Goal: Navigation & Orientation: Find specific page/section

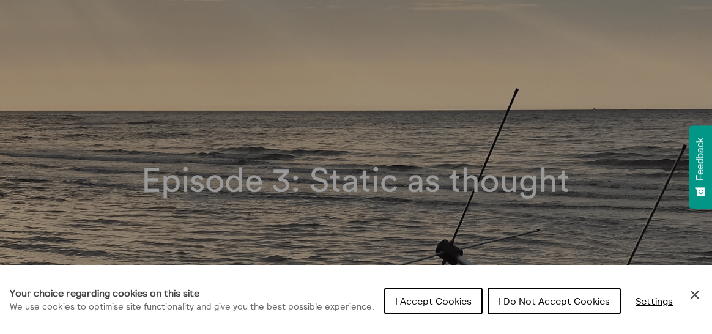
scroll to position [184, 0]
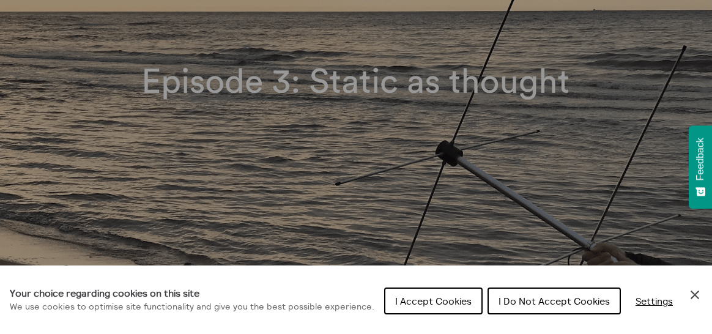
click at [436, 295] on span "I Accept Cookies" at bounding box center [433, 301] width 76 height 12
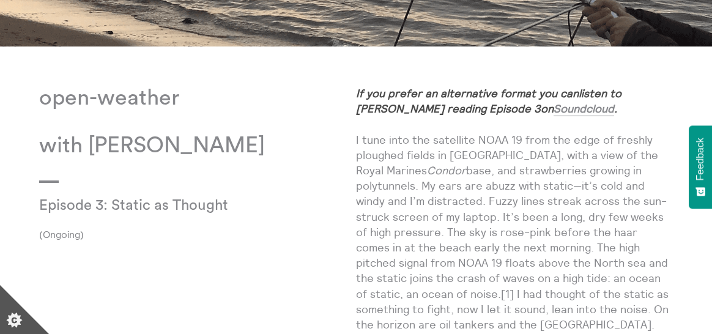
scroll to position [673, 0]
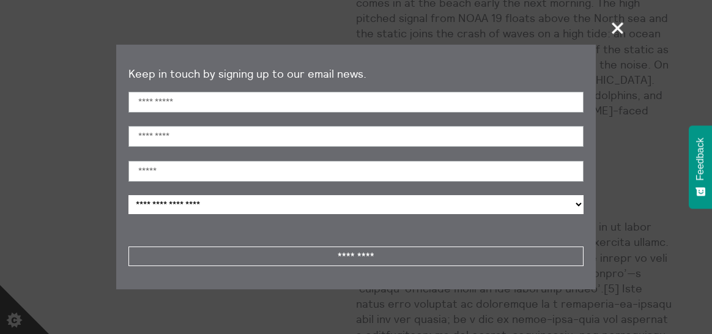
click at [623, 34] on button "+" at bounding box center [618, 27] width 24 height 35
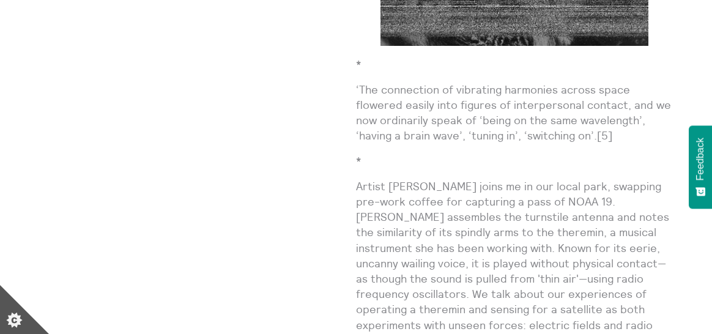
scroll to position [0, 0]
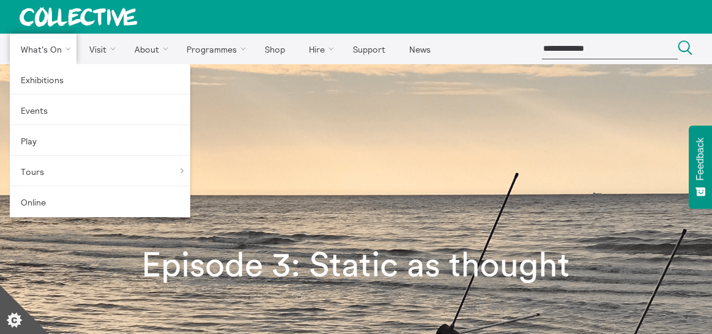
click at [34, 46] on link "What's On" at bounding box center [43, 49] width 67 height 31
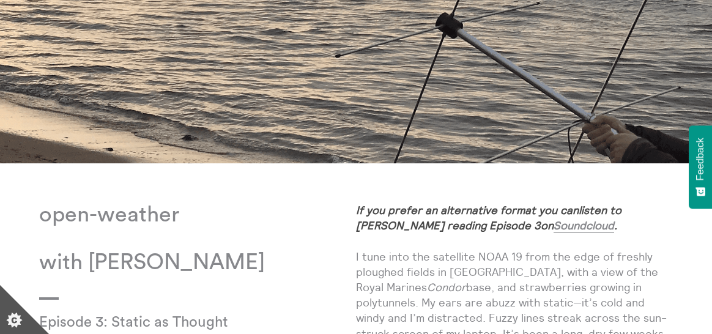
scroll to position [428, 0]
